Goal: Task Accomplishment & Management: Manage account settings

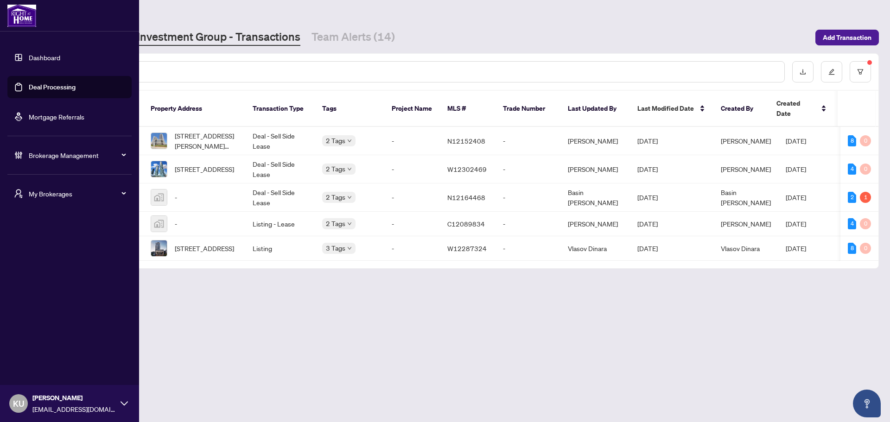
click at [46, 55] on link "Dashboard" at bounding box center [45, 57] width 32 height 8
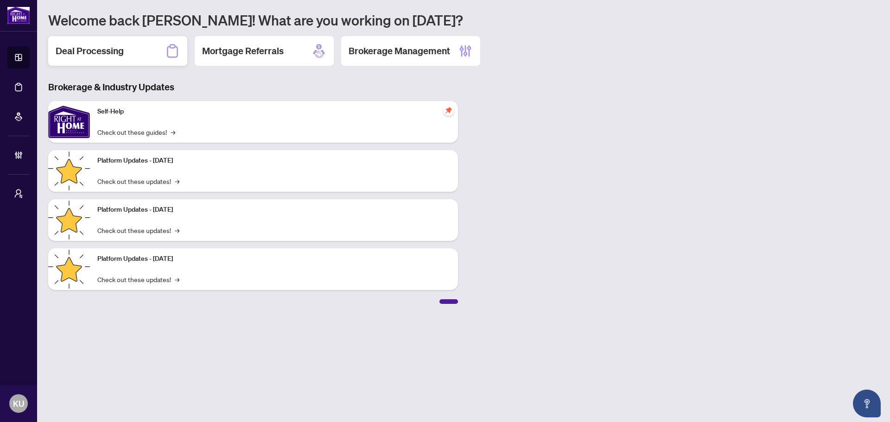
click at [107, 51] on h2 "Deal Processing" at bounding box center [90, 50] width 68 height 13
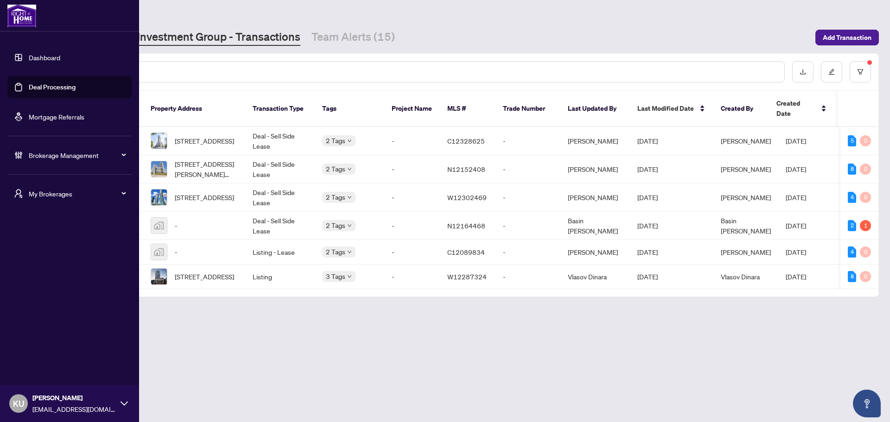
click at [31, 25] on img at bounding box center [21, 16] width 29 height 22
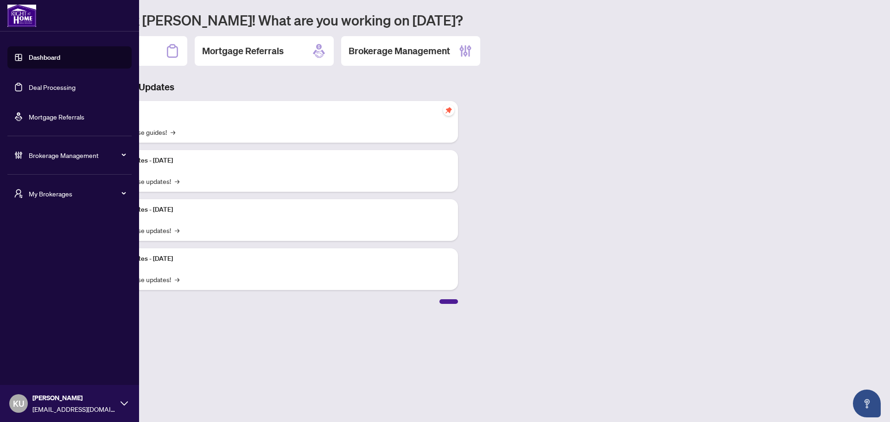
click at [93, 193] on span "My Brokerages" at bounding box center [77, 194] width 96 height 10
click at [26, 285] on span "[PERSON_NAME] Pro" at bounding box center [72, 290] width 106 height 10
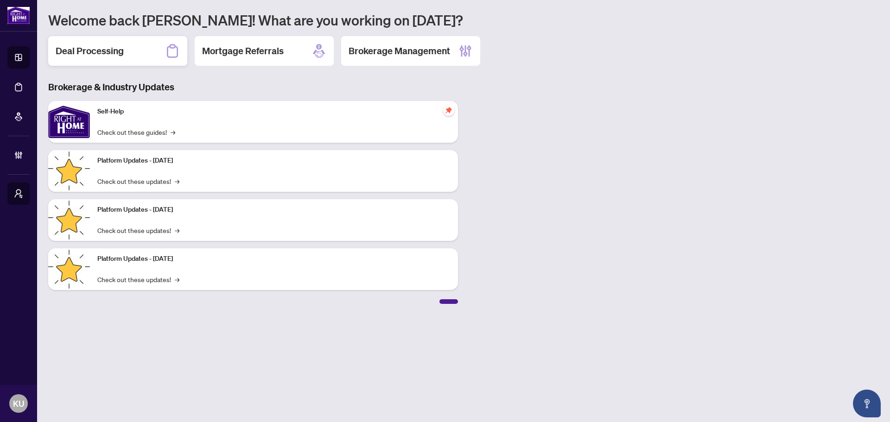
click at [82, 50] on h2 "Deal Processing" at bounding box center [90, 50] width 68 height 13
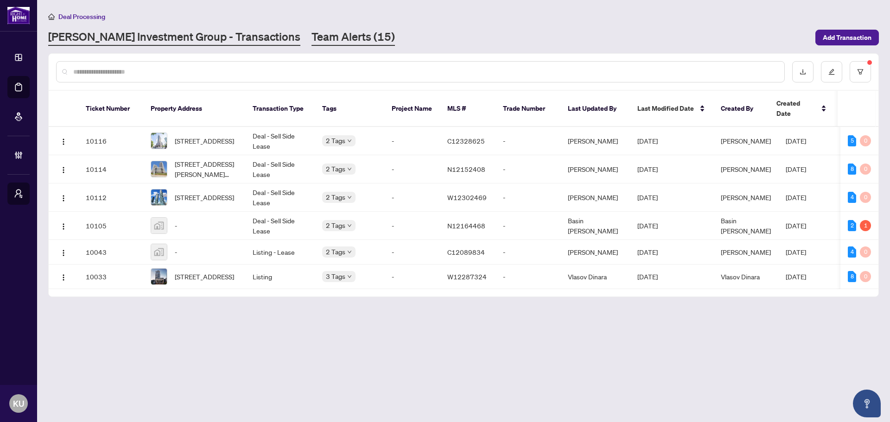
click at [311, 35] on link "Team Alerts (15)" at bounding box center [352, 37] width 83 height 17
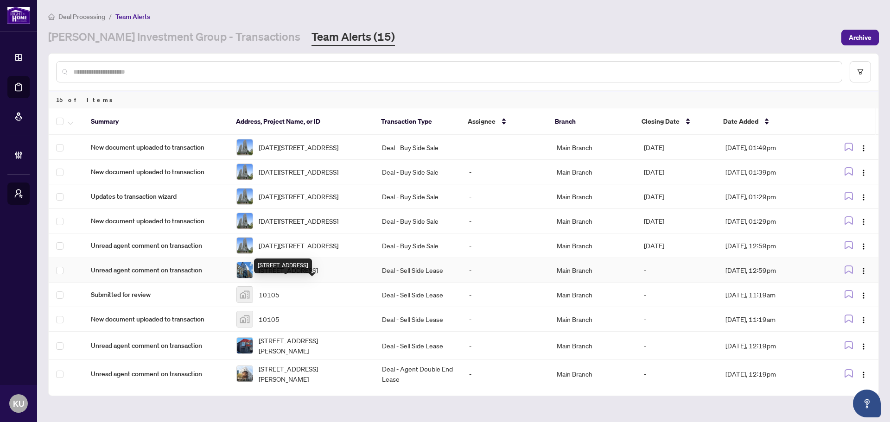
scroll to position [164, 0]
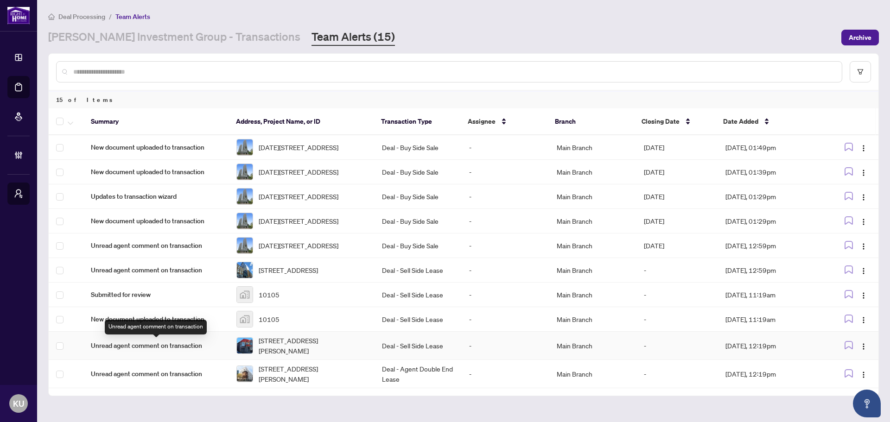
click at [155, 347] on span "Unread agent comment on transaction" at bounding box center [156, 346] width 131 height 10
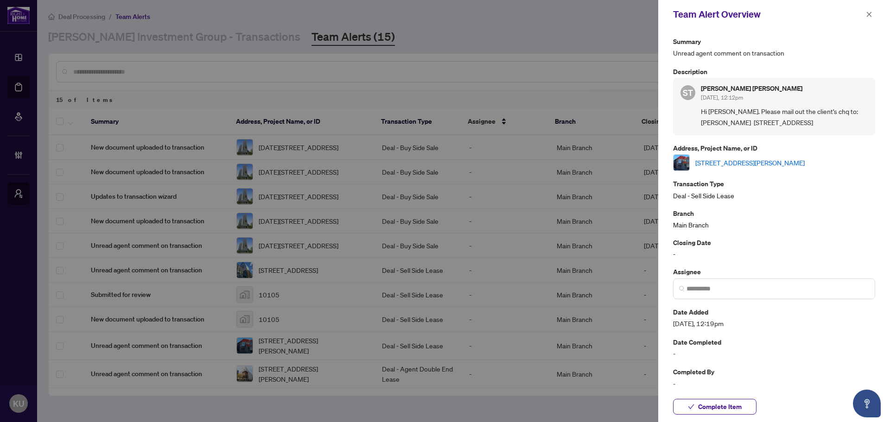
drag, startPoint x: 864, startPoint y: 120, endPoint x: 725, endPoint y: 117, distance: 139.1
click at [725, 117] on span "Hi [PERSON_NAME]. Please mail out the client's chq to: [PERSON_NAME] [STREET_AD…" at bounding box center [784, 117] width 167 height 22
copy span "Please mail out the client's chq to: [PERSON_NAME] [STREET_ADDRESS]"
drag, startPoint x: 718, startPoint y: 406, endPoint x: 730, endPoint y: 373, distance: 34.9
click at [718, 406] on span "Complete Item" at bounding box center [720, 406] width 44 height 15
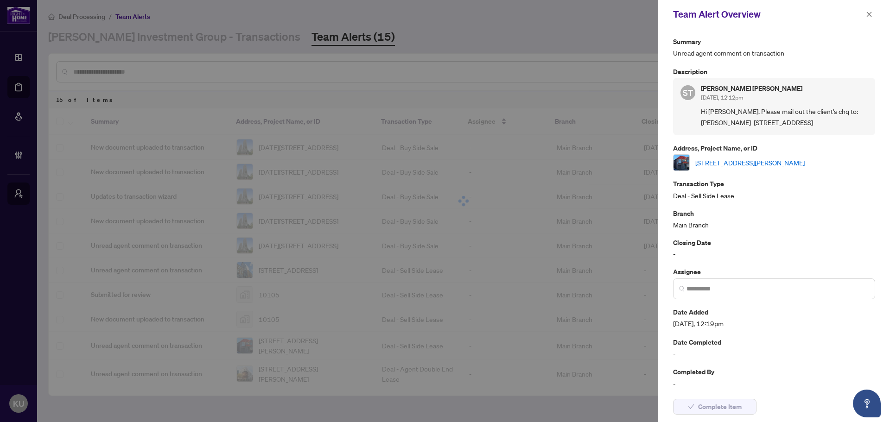
scroll to position [135, 0]
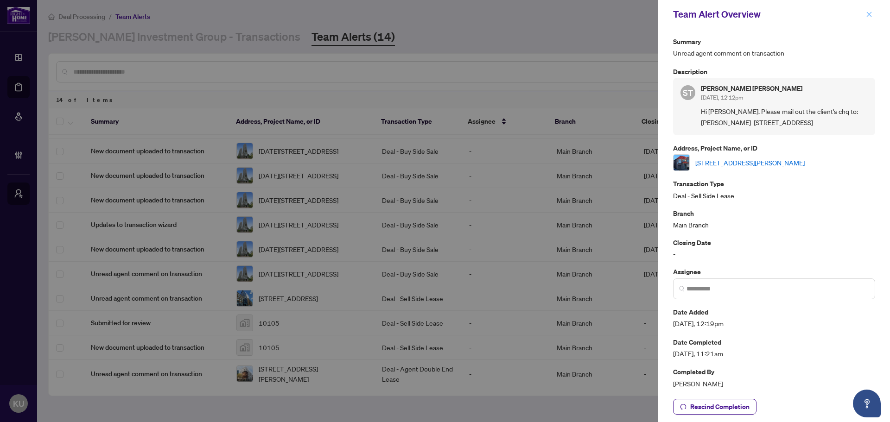
click at [868, 12] on icon "close" at bounding box center [869, 14] width 6 height 6
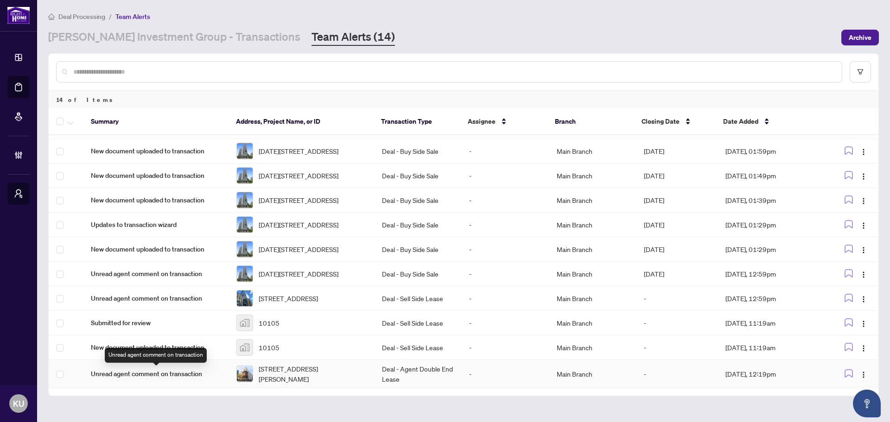
click at [152, 374] on span "Unread agent comment on transaction" at bounding box center [156, 374] width 131 height 10
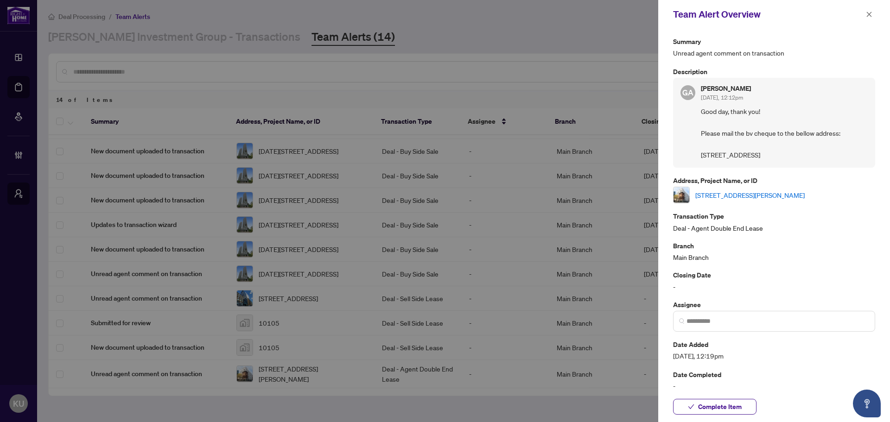
drag, startPoint x: 734, startPoint y: 166, endPoint x: 701, endPoint y: 136, distance: 45.3
click at [701, 136] on span "Good day, thank you! Please mail the bv cheque to the bellow address: [STREET_A…" at bounding box center [784, 133] width 167 height 54
copy span "Please mail the bv cheque to the bellow address: [STREET_ADDRESS]"
drag, startPoint x: 723, startPoint y: 405, endPoint x: 562, endPoint y: 356, distance: 168.7
click at [723, 405] on span "Complete Item" at bounding box center [720, 406] width 44 height 15
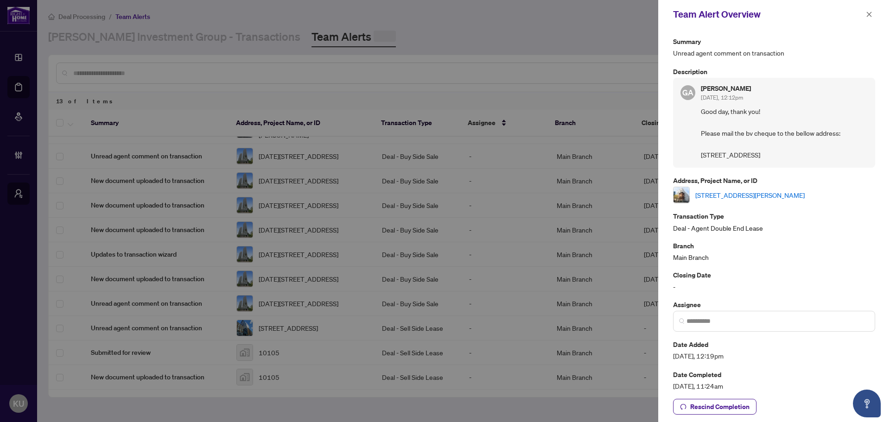
scroll to position [107, 0]
click at [873, 14] on button "button" at bounding box center [869, 14] width 12 height 11
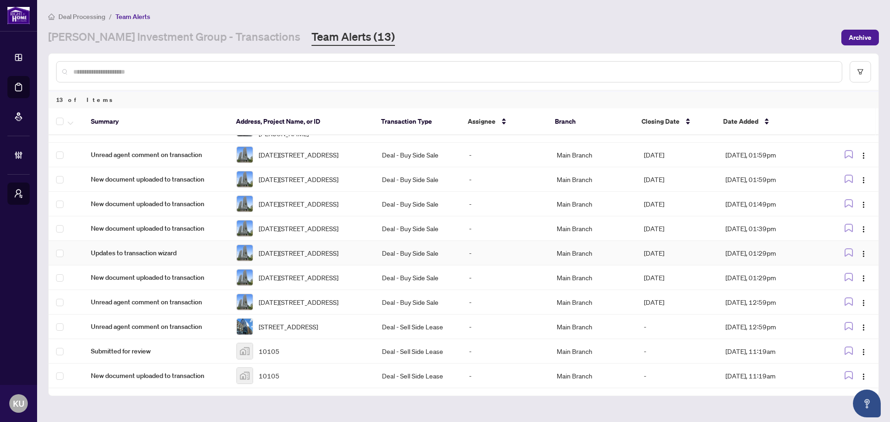
scroll to position [93, 0]
click at [183, 332] on span "Unread agent comment on transaction" at bounding box center [156, 327] width 131 height 10
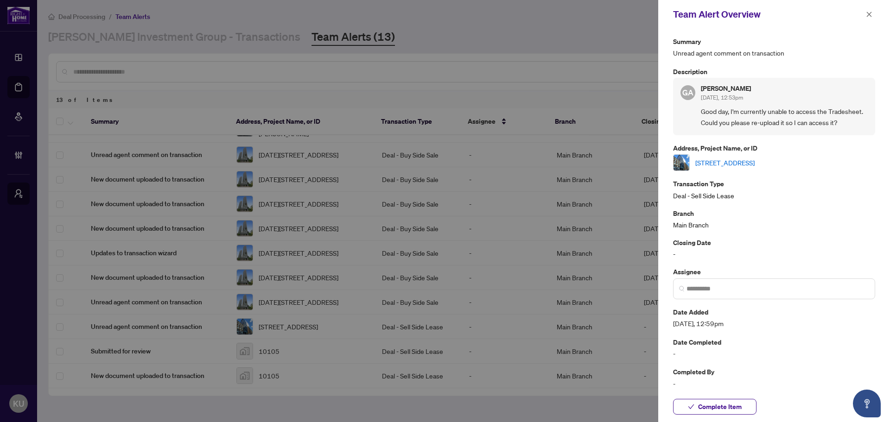
click at [746, 165] on link "[STREET_ADDRESS]" at bounding box center [724, 163] width 59 height 10
